Goal: Answer question/provide support

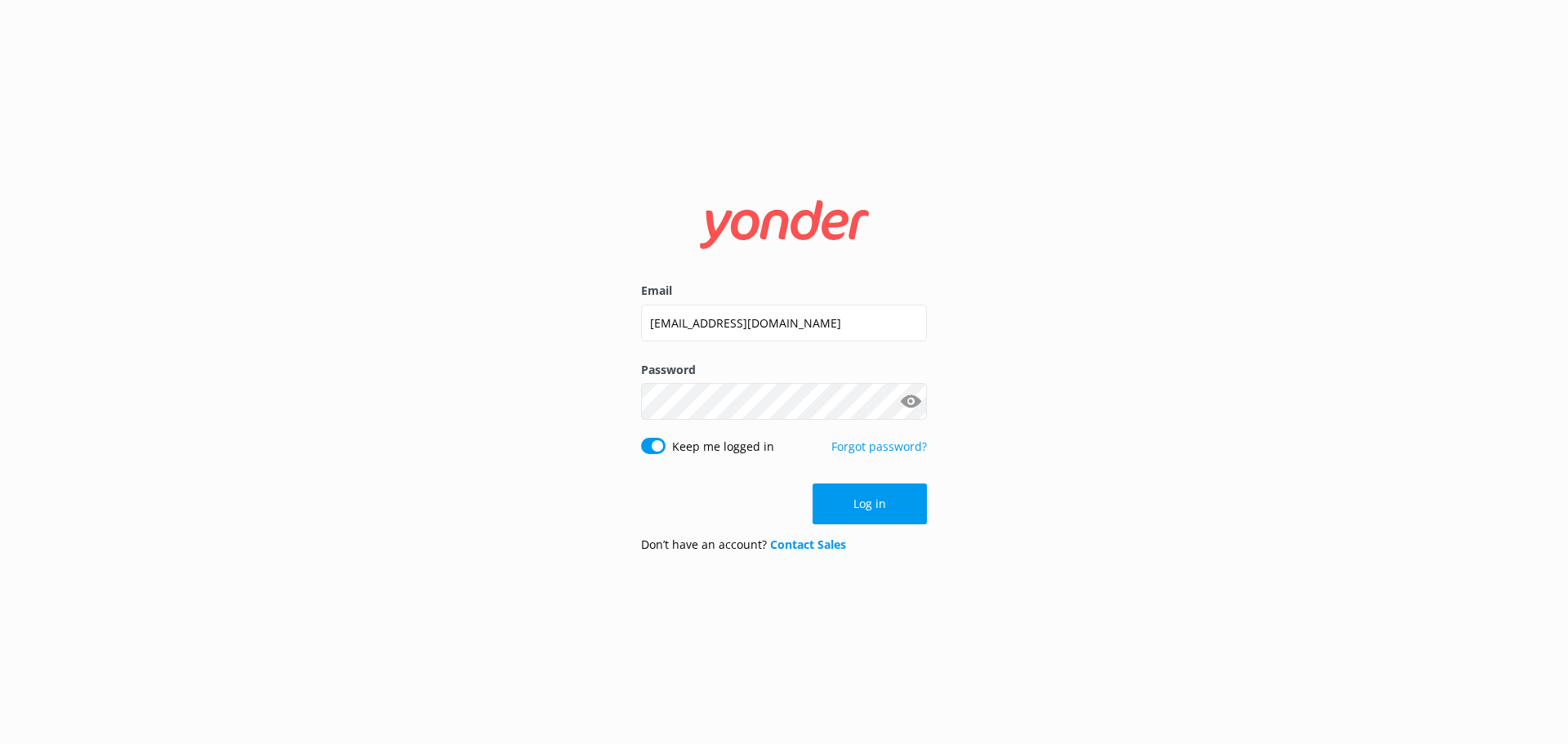
click at [847, 487] on button "Log in" at bounding box center [870, 504] width 115 height 41
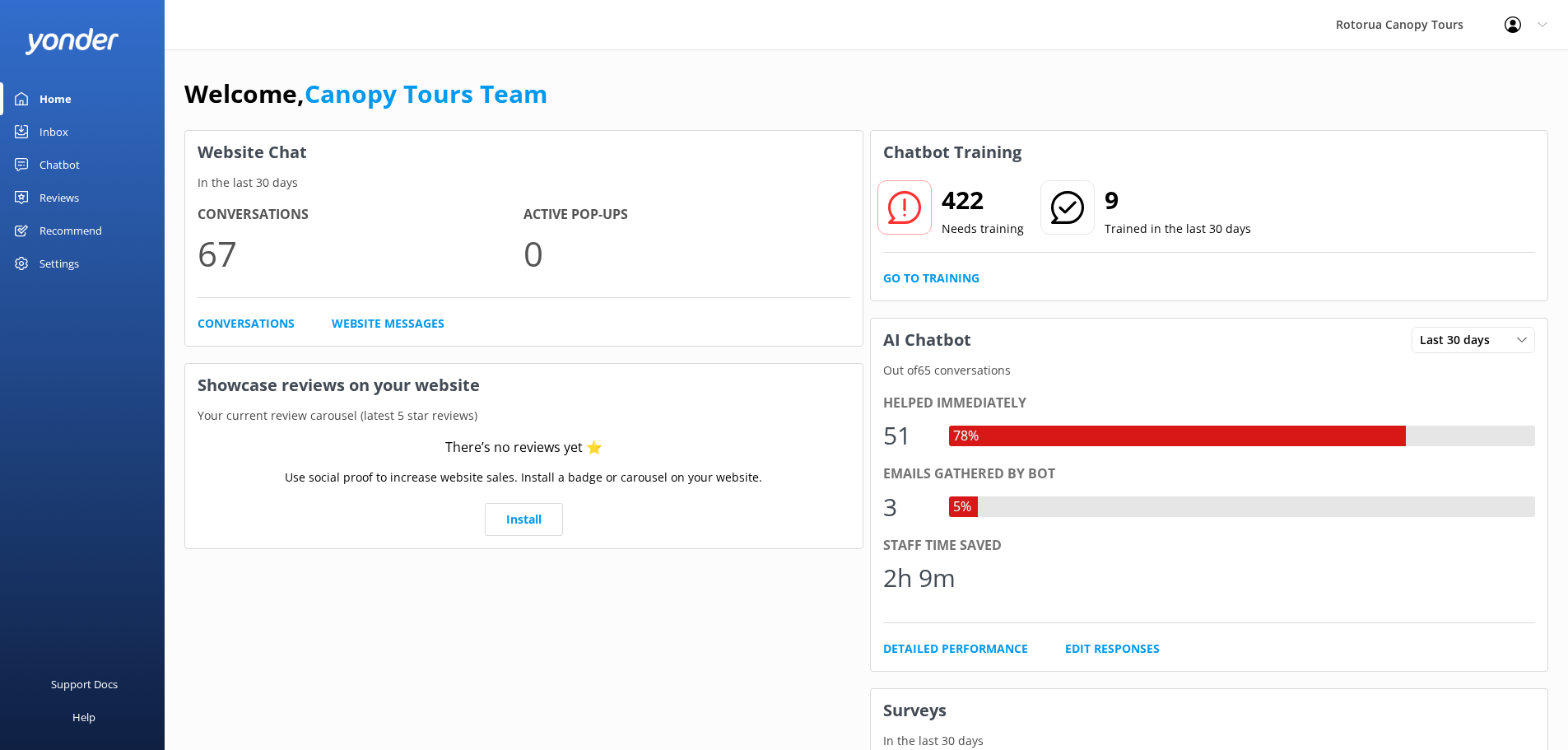
click at [75, 166] on div "Chatbot" at bounding box center [59, 164] width 40 height 33
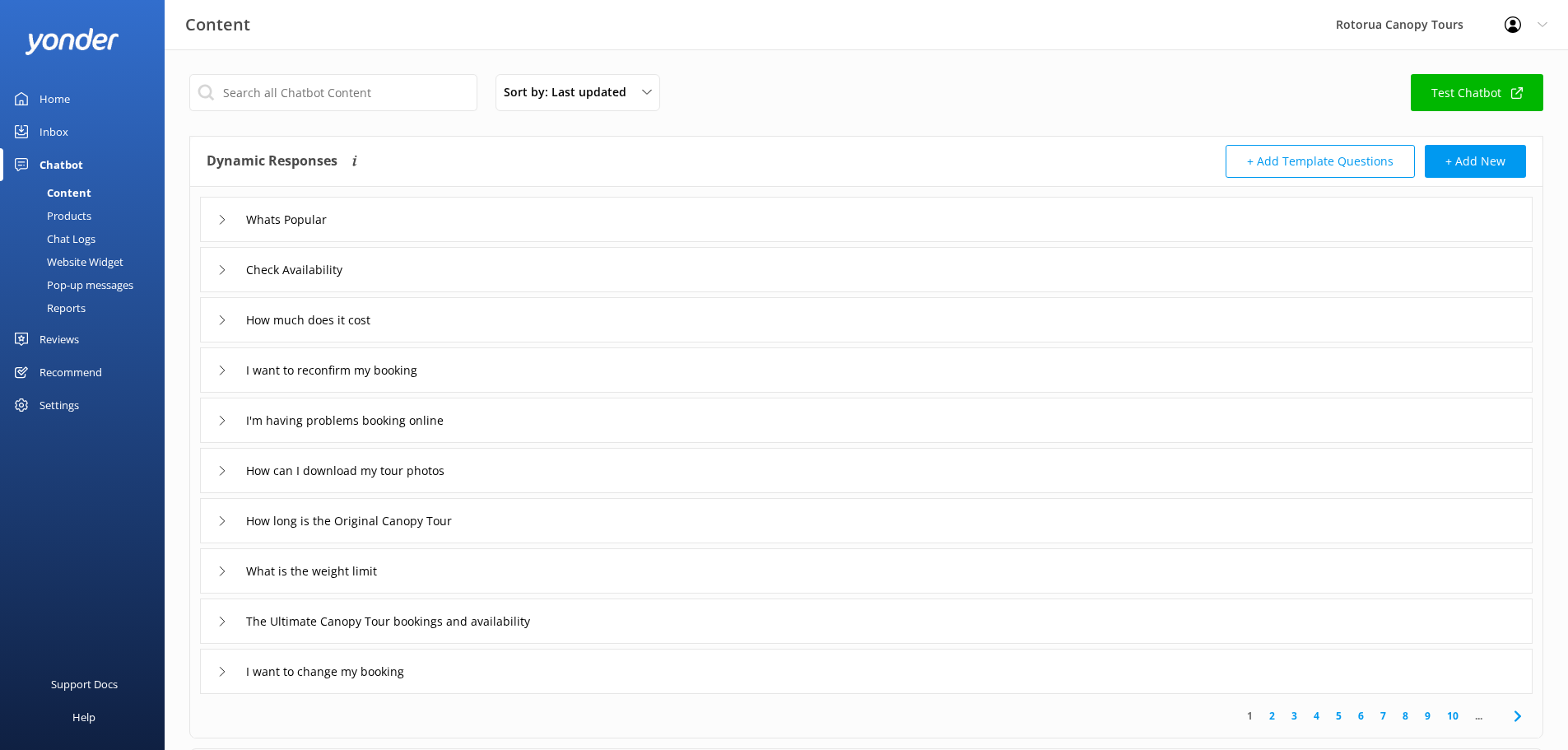
click at [97, 118] on link "Inbox" at bounding box center [82, 132] width 165 height 33
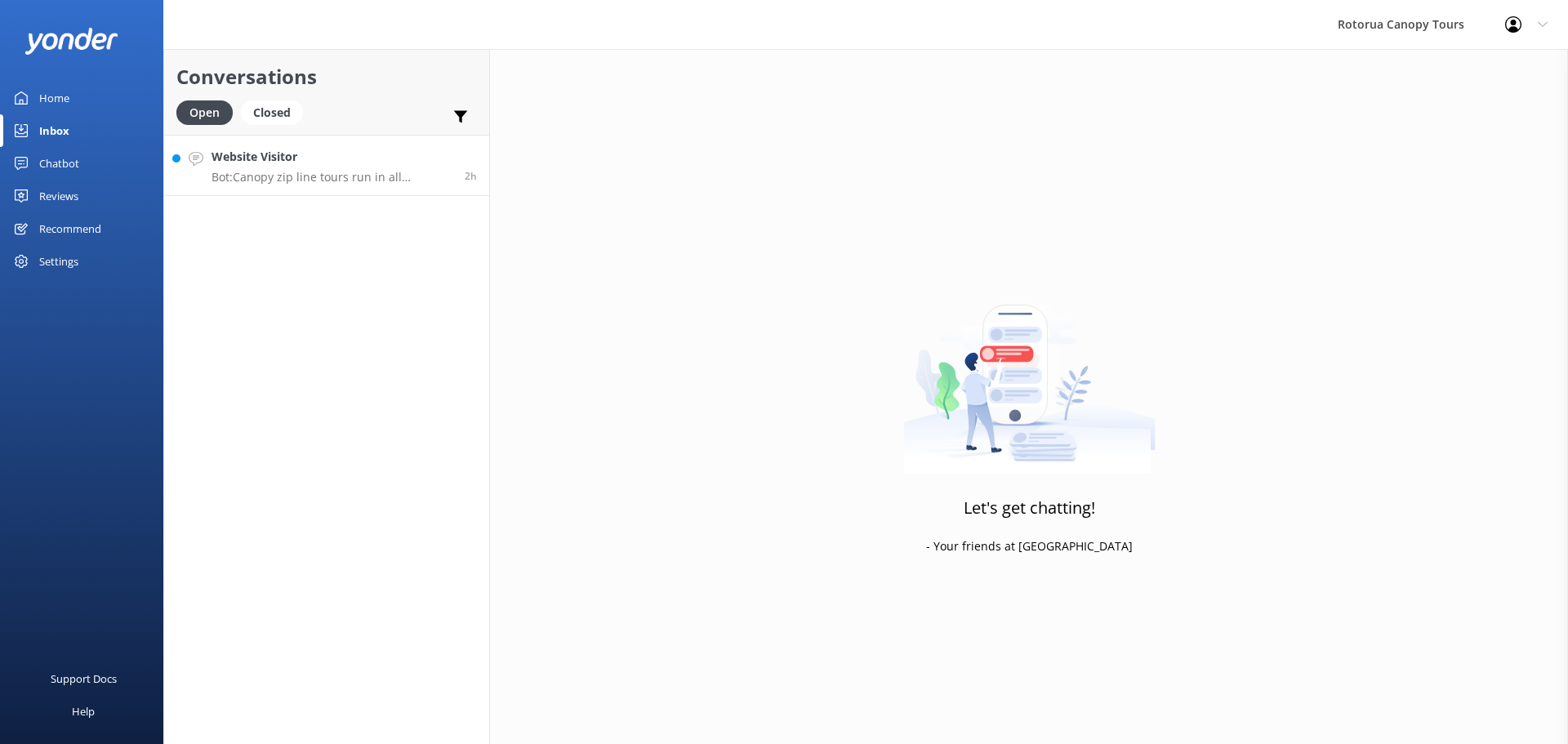
click at [273, 173] on p "Bot: Canopy zip line tours run in all weather, including rain. The forest is of…" at bounding box center [332, 178] width 241 height 15
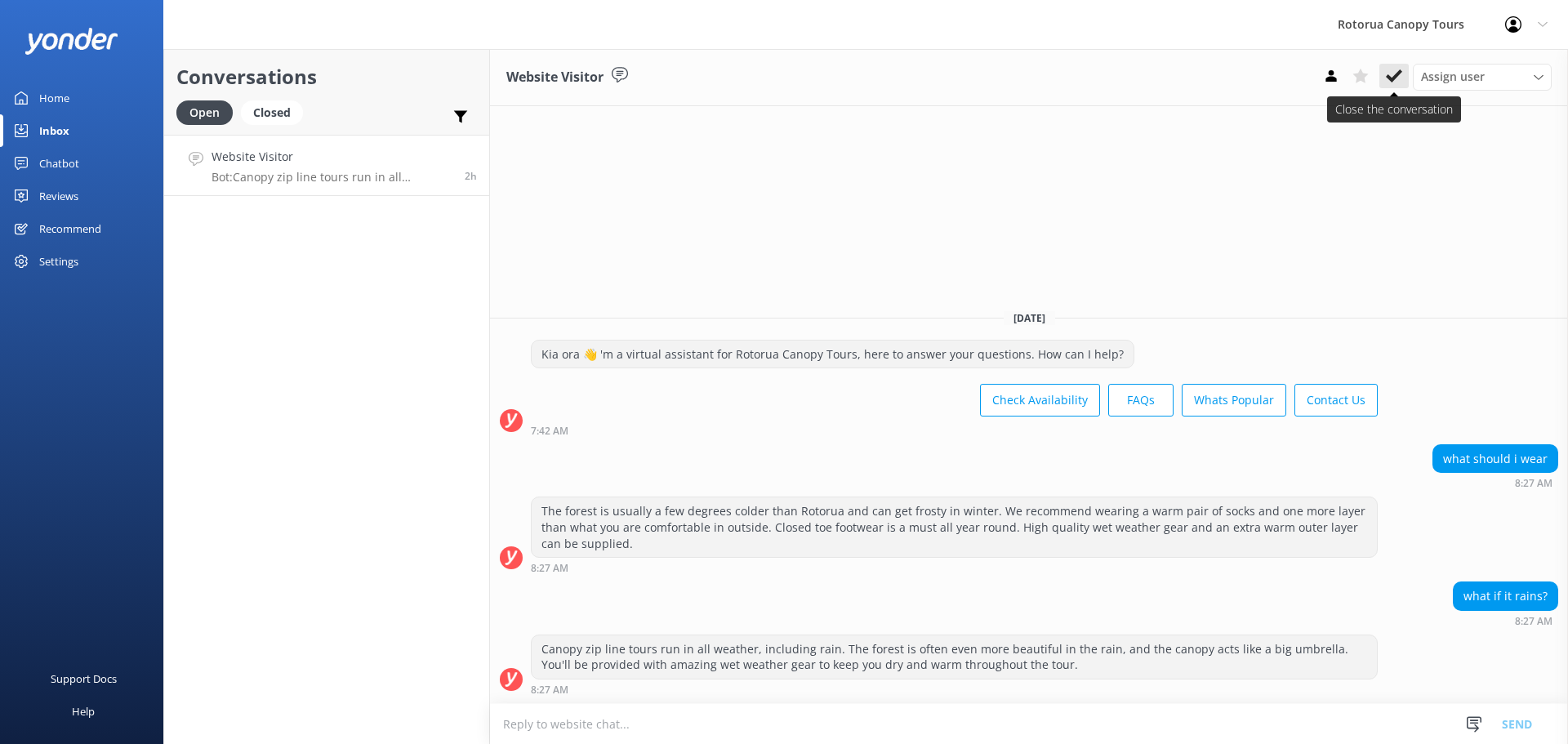
click at [1398, 82] on icon at bounding box center [1394, 76] width 16 height 16
